Goal: Entertainment & Leisure: Browse casually

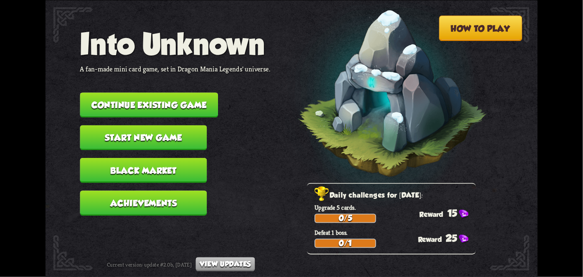
click at [145, 107] on button "Continue existing game" at bounding box center [149, 104] width 138 height 25
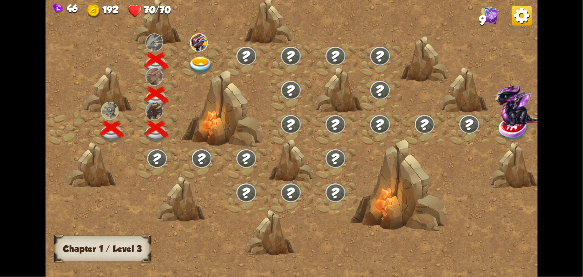
click at [197, 51] on div at bounding box center [201, 60] width 45 height 34
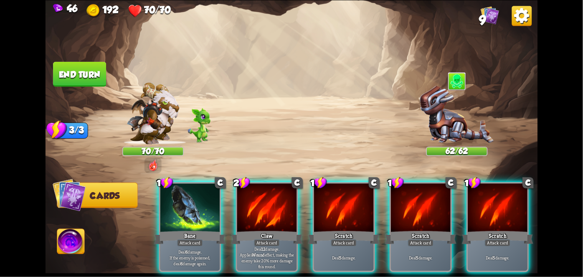
click at [248, 229] on div "Claw" at bounding box center [266, 237] width 71 height 16
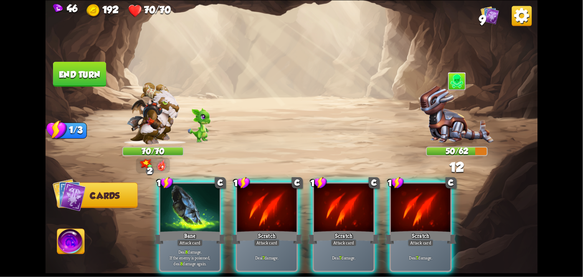
click at [260, 239] on div "Attack card" at bounding box center [267, 242] width 26 height 7
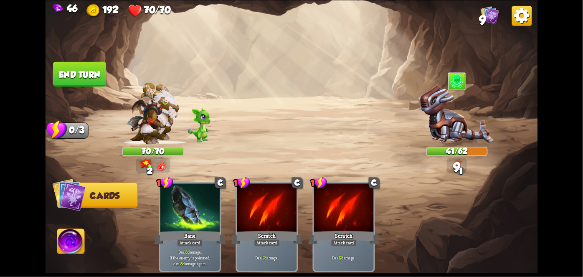
click at [82, 80] on button "End turn" at bounding box center [79, 73] width 53 height 25
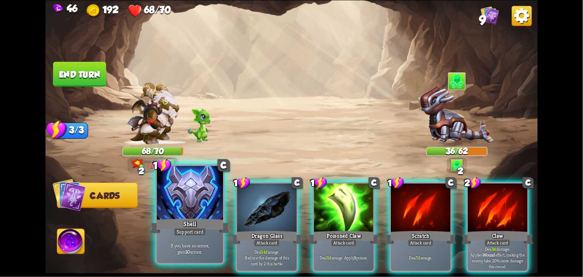
click at [177, 223] on div "Shell" at bounding box center [189, 226] width 79 height 18
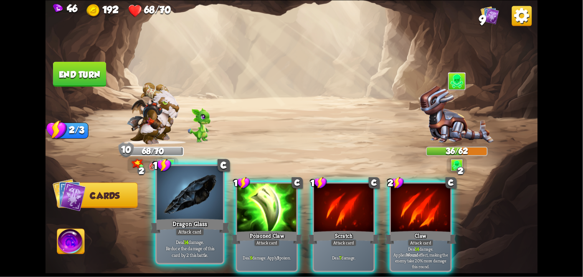
click at [194, 239] on div "Deal 14 damage. Reduce the damage of this card by 2 this battle." at bounding box center [190, 248] width 66 height 29
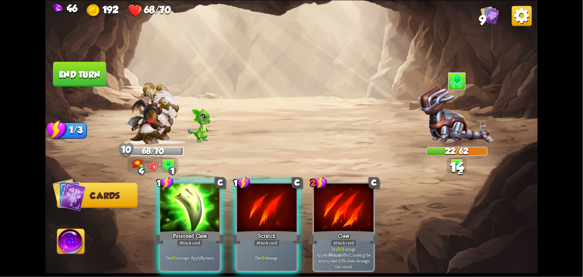
click at [185, 229] on div "Poisoned Claw" at bounding box center [189, 237] width 71 height 16
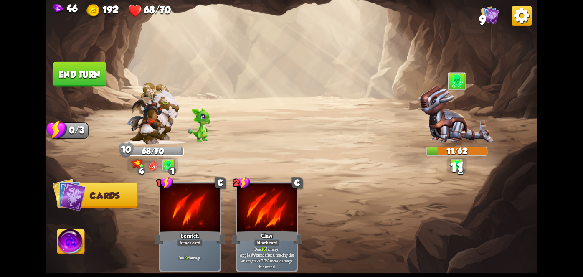
click at [75, 67] on button "End turn" at bounding box center [80, 73] width 54 height 25
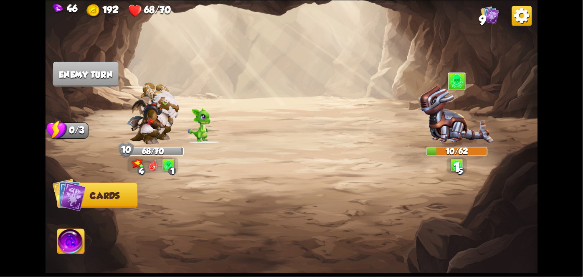
click at [65, 250] on img at bounding box center [70, 243] width 27 height 28
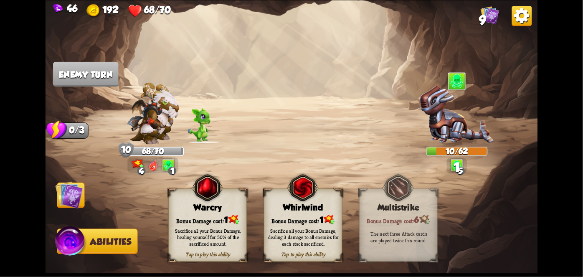
click at [64, 246] on img at bounding box center [71, 242] width 33 height 33
click at [278, 225] on div "Sacrifice all your Bonus Damage, dealing 3 damage to all enemies for each stack…" at bounding box center [303, 236] width 79 height 31
click at [278, 231] on div "Sacrifice all your Bonus Damage, dealing 3 damage to all enemies for each stack…" at bounding box center [303, 237] width 71 height 20
click at [278, 228] on div "Sacrifice all your Bonus Damage, dealing 3 damage to all enemies for each stack…" at bounding box center [303, 237] width 71 height 20
click at [279, 227] on div "Sacrifice all your Bonus Damage, dealing 3 damage to all enemies for each stack…" at bounding box center [303, 237] width 71 height 20
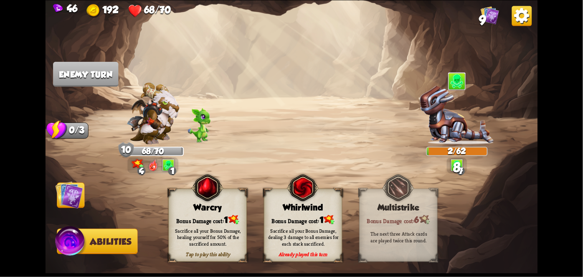
click at [280, 231] on div "Sacrifice all your Bonus Damage, dealing 3 damage to all enemies for each stack…" at bounding box center [303, 237] width 71 height 20
click at [284, 231] on div "Sacrifice all your Bonus Damage, dealing 3 damage to all enemies for each stack…" at bounding box center [303, 237] width 71 height 20
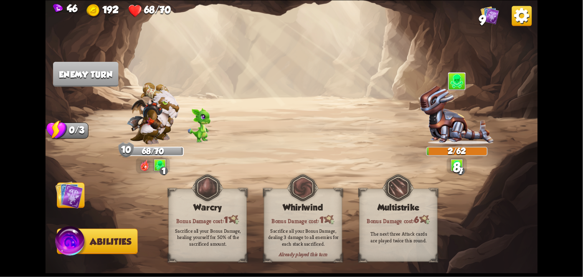
click at [286, 233] on div "Sacrifice all your Bonus Damage, dealing 3 damage to all enemies for each stack…" at bounding box center [303, 237] width 71 height 20
click at [284, 231] on div "Sacrifice all your Bonus Damage, dealing 3 damage to all enemies for each stack…" at bounding box center [303, 237] width 71 height 20
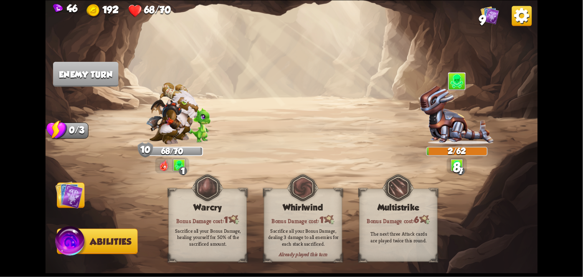
click at [285, 224] on div "Bonus Damage cost: 1" at bounding box center [303, 219] width 78 height 11
click at [279, 236] on img at bounding box center [292, 138] width 492 height 277
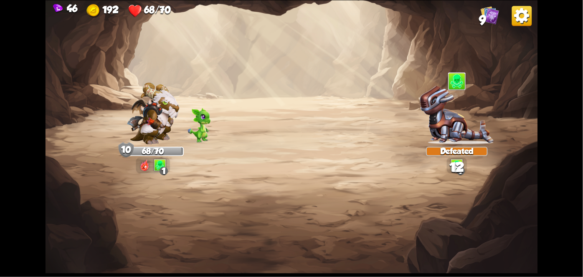
click at [66, 205] on img at bounding box center [292, 138] width 492 height 277
click at [71, 194] on img at bounding box center [292, 138] width 492 height 277
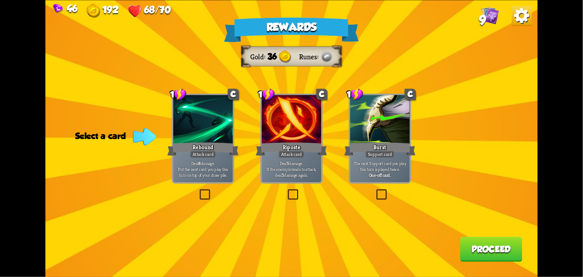
click at [276, 116] on div at bounding box center [292, 120] width 60 height 50
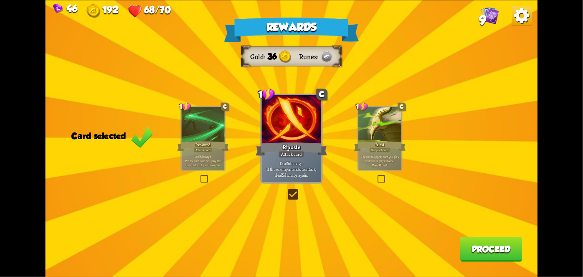
click at [495, 253] on button "Proceed" at bounding box center [491, 248] width 62 height 25
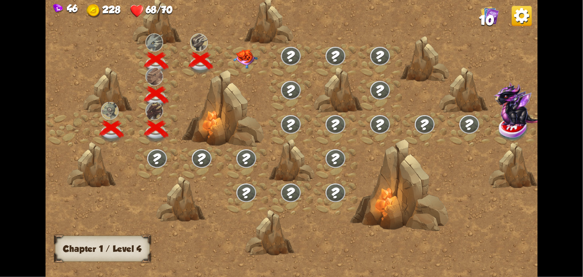
click at [251, 52] on img at bounding box center [245, 58] width 25 height 19
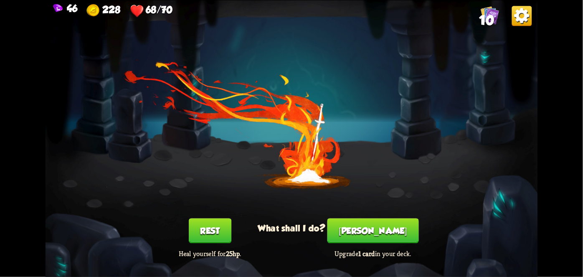
click at [377, 228] on button "[PERSON_NAME]" at bounding box center [372, 230] width 91 height 25
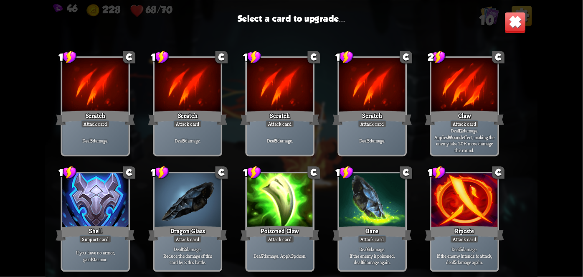
scroll to position [12, 0]
click at [287, 198] on div at bounding box center [280, 201] width 66 height 56
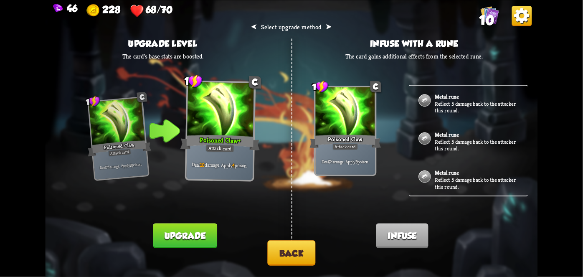
click at [198, 228] on button "Upgrade" at bounding box center [185, 235] width 64 height 25
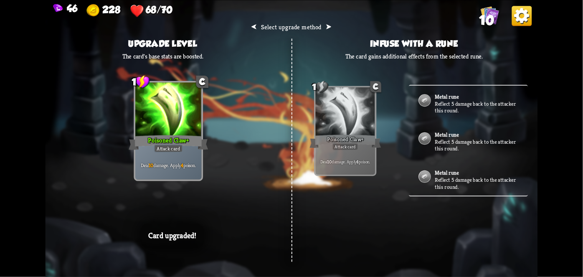
click at [525, 206] on div "⮜ Select upgrade method ⮞ Upgrade level The card's base stats are boosted. 1 C …" at bounding box center [292, 138] width 492 height 277
click at [519, 210] on div "⮜ Select upgrade method ⮞ Upgrade level The card's base stats are boosted. 1 C …" at bounding box center [292, 138] width 492 height 277
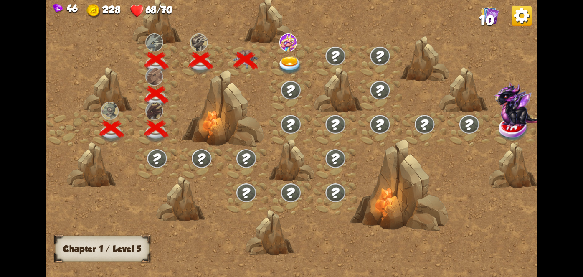
click at [506, 218] on div at bounding box center [350, 142] width 609 height 287
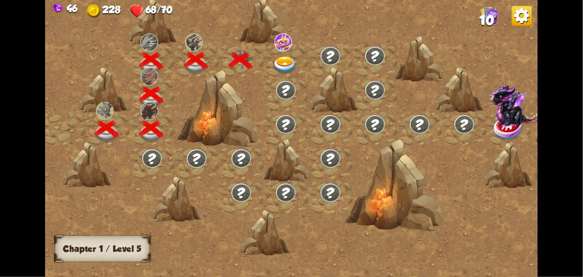
click at [496, 201] on div at bounding box center [345, 142] width 609 height 287
click at [498, 208] on div at bounding box center [345, 142] width 609 height 287
click at [507, 197] on div at bounding box center [345, 142] width 609 height 287
click at [307, 33] on div at bounding box center [345, 142] width 609 height 287
click at [289, 38] on img at bounding box center [283, 42] width 18 height 18
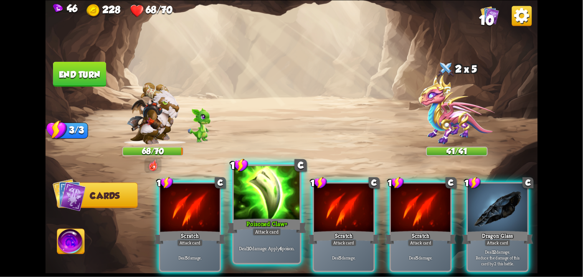
click at [249, 234] on div "Poisoned Claw+" at bounding box center [266, 226] width 79 height 18
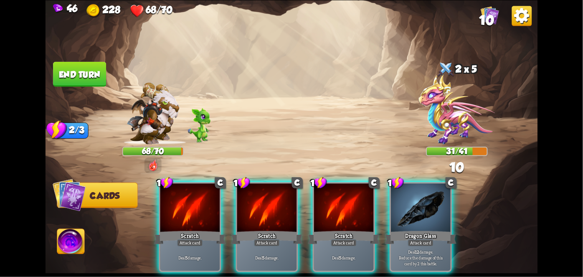
click at [447, 132] on img at bounding box center [457, 109] width 76 height 70
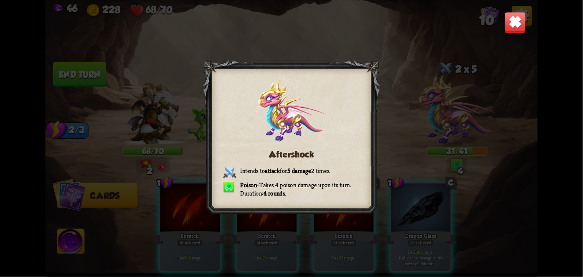
click at [511, 28] on img at bounding box center [516, 23] width 22 height 22
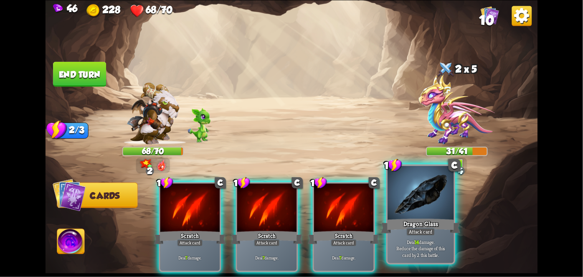
click at [439, 194] on div at bounding box center [421, 194] width 66 height 56
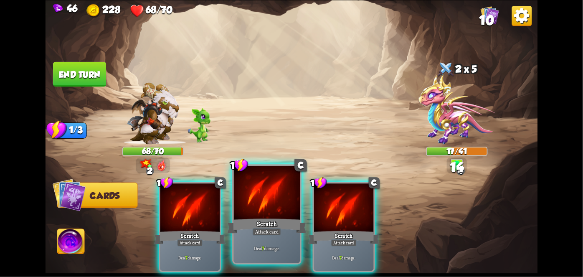
click at [284, 195] on div at bounding box center [267, 194] width 66 height 56
